Goal: Information Seeking & Learning: Learn about a topic

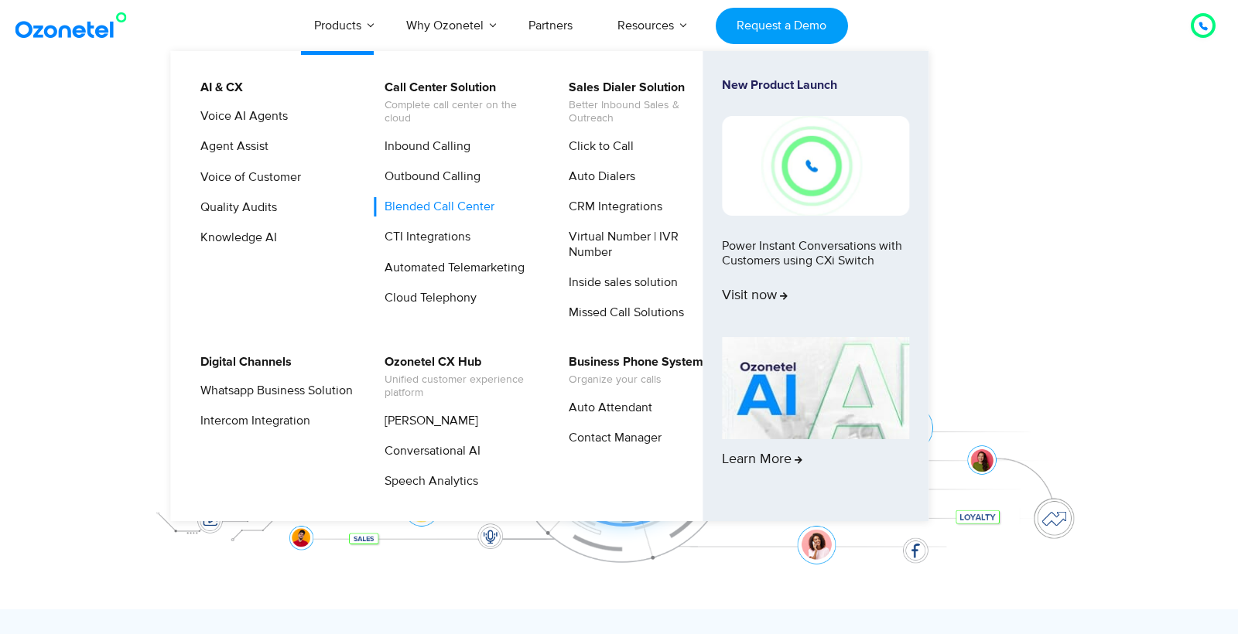
click at [482, 207] on link "Blended Call Center" at bounding box center [435, 206] width 122 height 19
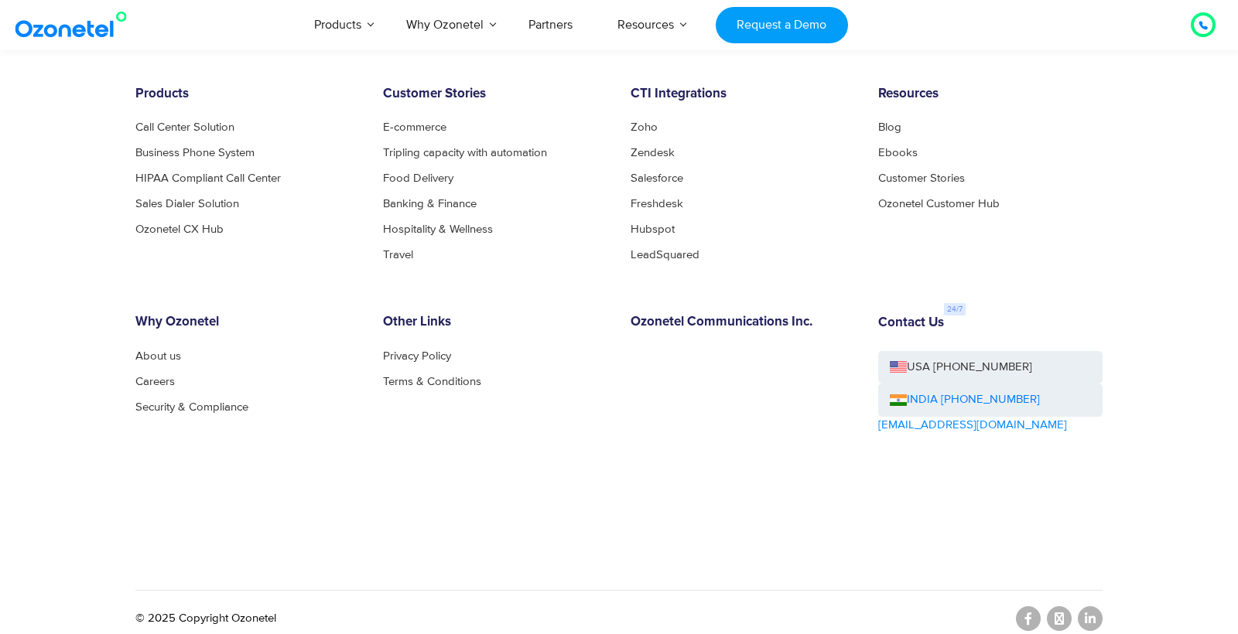
scroll to position [5461, 0]
click at [969, 571] on div "Products Call Center Solution Business Phone System HIPAA Compliant Call Center…" at bounding box center [618, 339] width 967 height 504
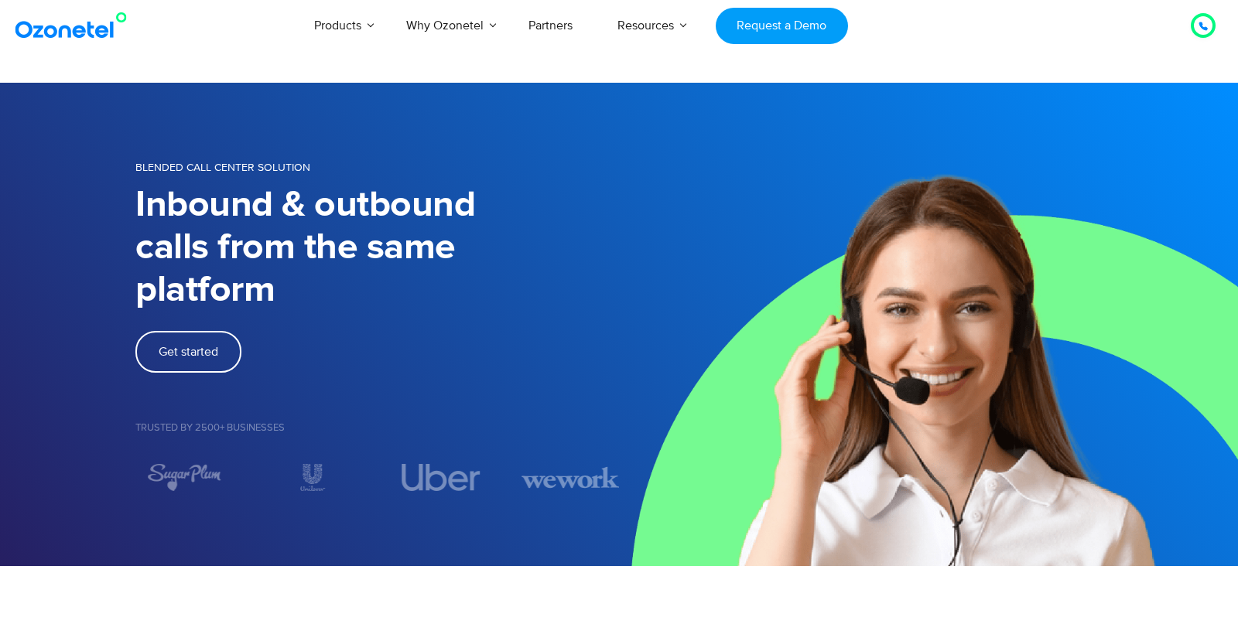
scroll to position [0, 0]
click at [551, 304] on h1 "Inbound & outbound calls from the same platform" at bounding box center [377, 248] width 484 height 128
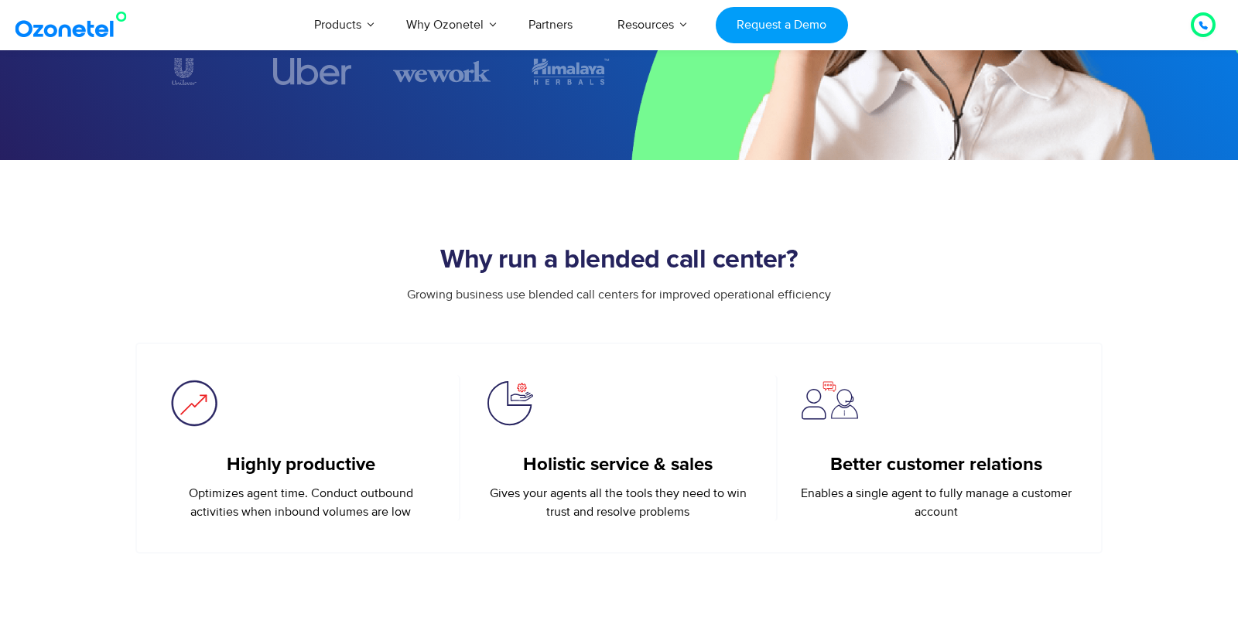
scroll to position [324, 0]
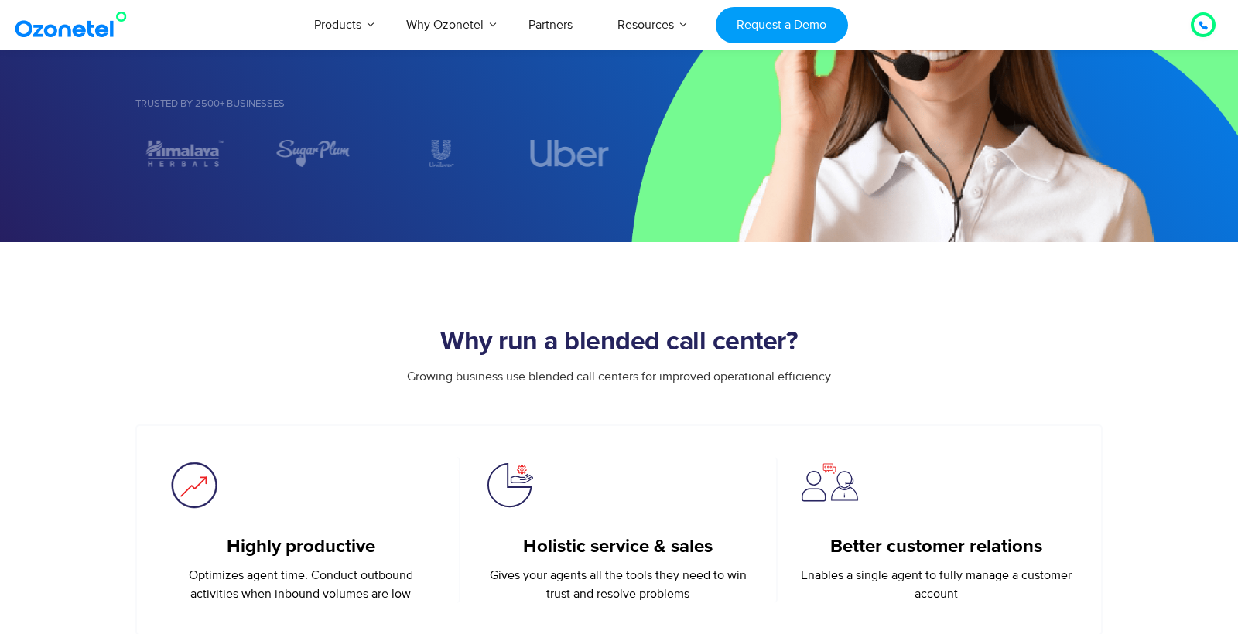
click at [1102, 466] on section "Highly productive Optimizes agent time. Conduct outbound activities when inboun…" at bounding box center [618, 530] width 967 height 211
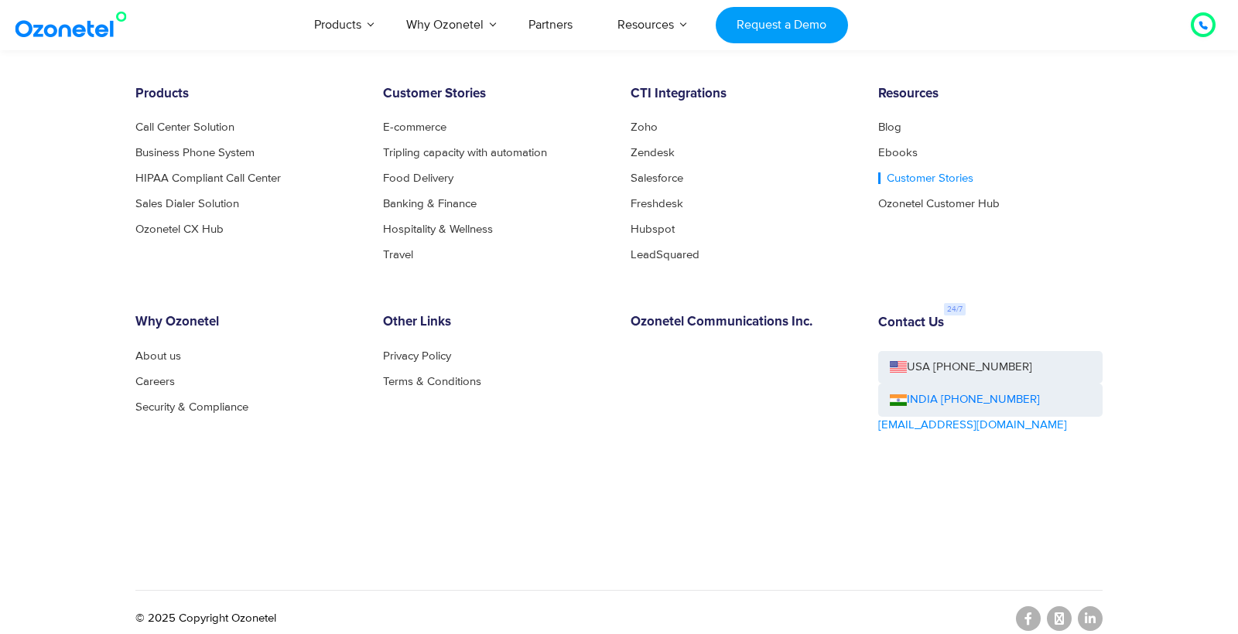
scroll to position [5461, 0]
